Goal: Navigation & Orientation: Find specific page/section

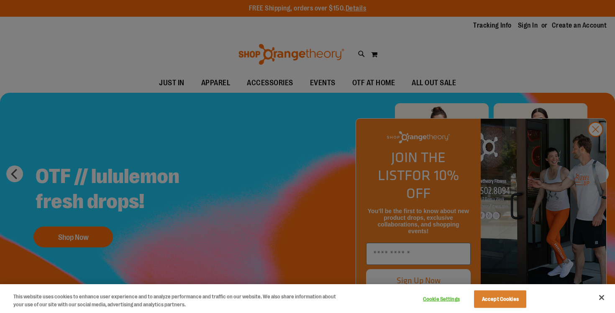
click at [215, 123] on div at bounding box center [307, 156] width 615 height 313
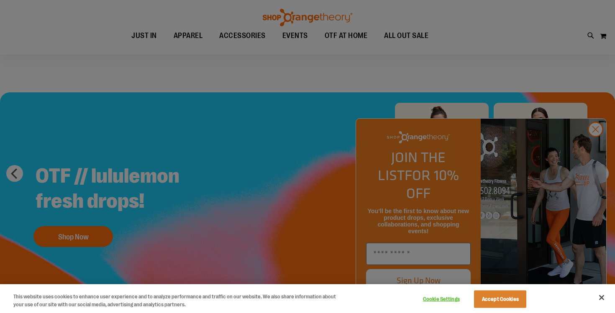
scroll to position [51, 0]
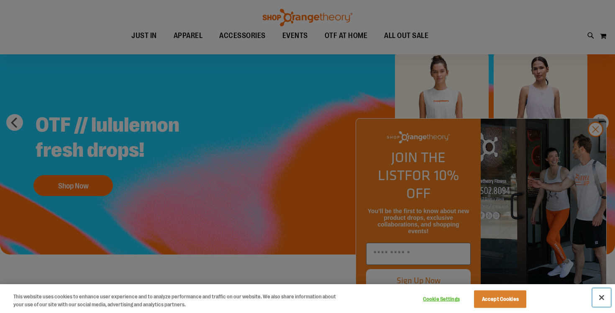
click at [599, 296] on button "Close" at bounding box center [601, 298] width 18 height 18
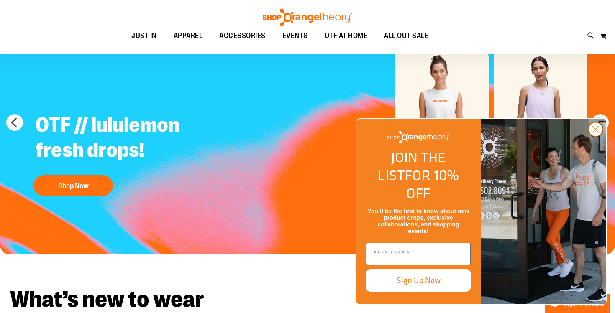
click at [597, 136] on circle "Close dialog" at bounding box center [596, 130] width 14 height 14
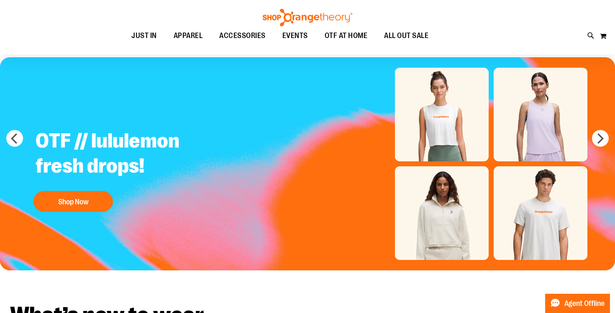
scroll to position [0, 0]
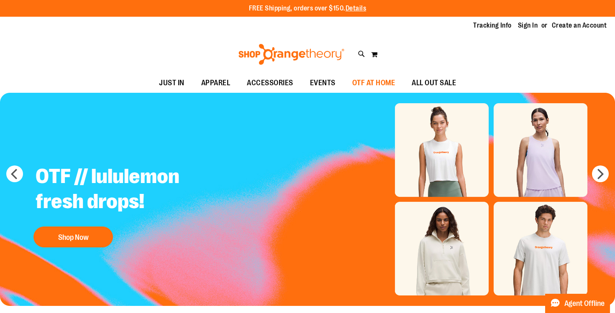
click at [374, 80] on span "OTF AT HOME" at bounding box center [373, 83] width 43 height 19
